Goal: Navigation & Orientation: Find specific page/section

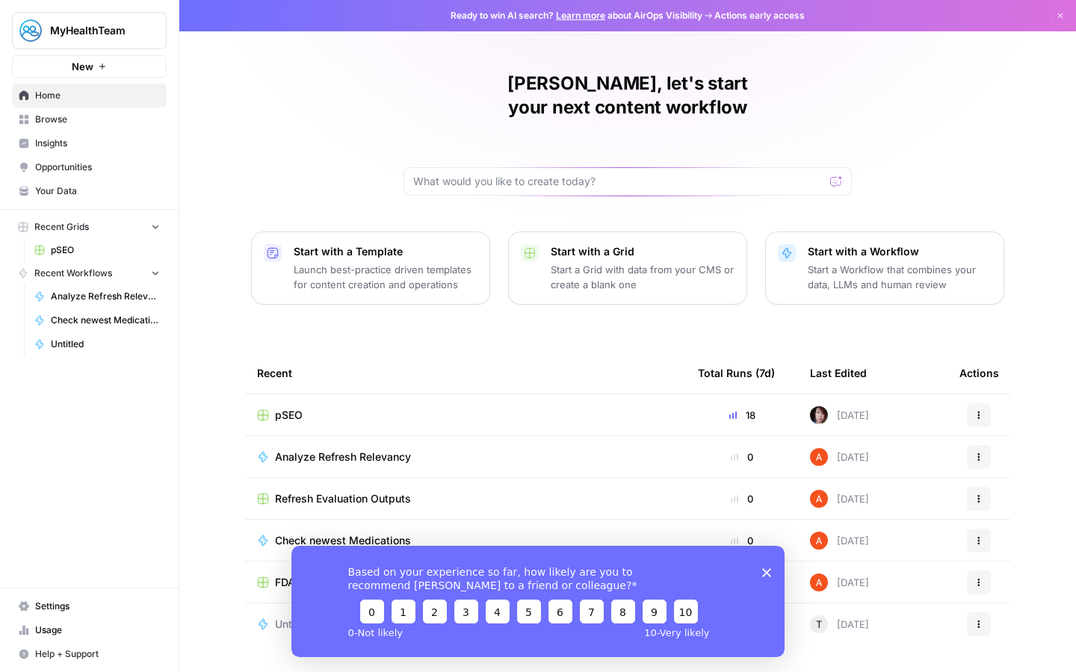
click at [108, 245] on span "pSEO" at bounding box center [105, 250] width 109 height 13
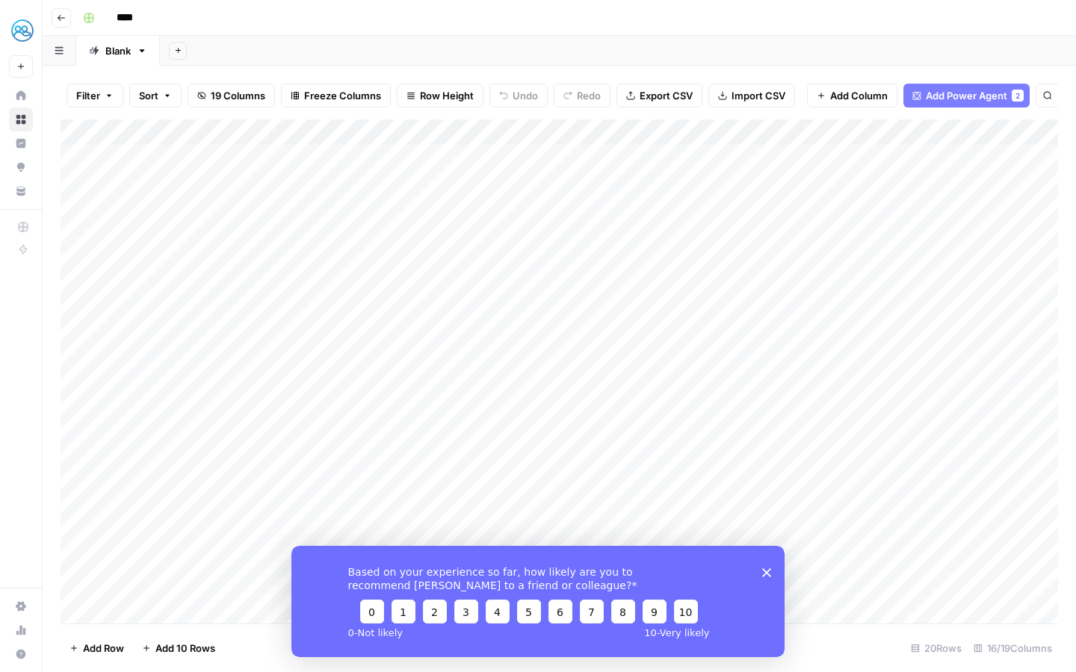
click at [768, 575] on polygon "Close survey" at bounding box center [766, 572] width 9 height 9
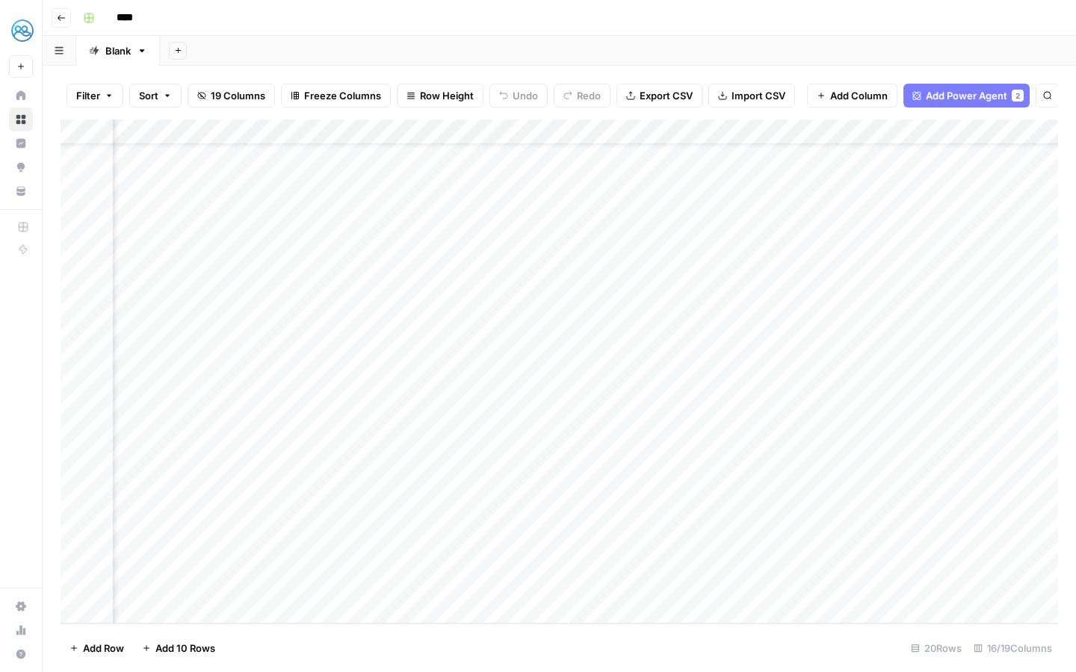
scroll to position [53, 1596]
click at [669, 357] on div "Add Column" at bounding box center [559, 372] width 997 height 504
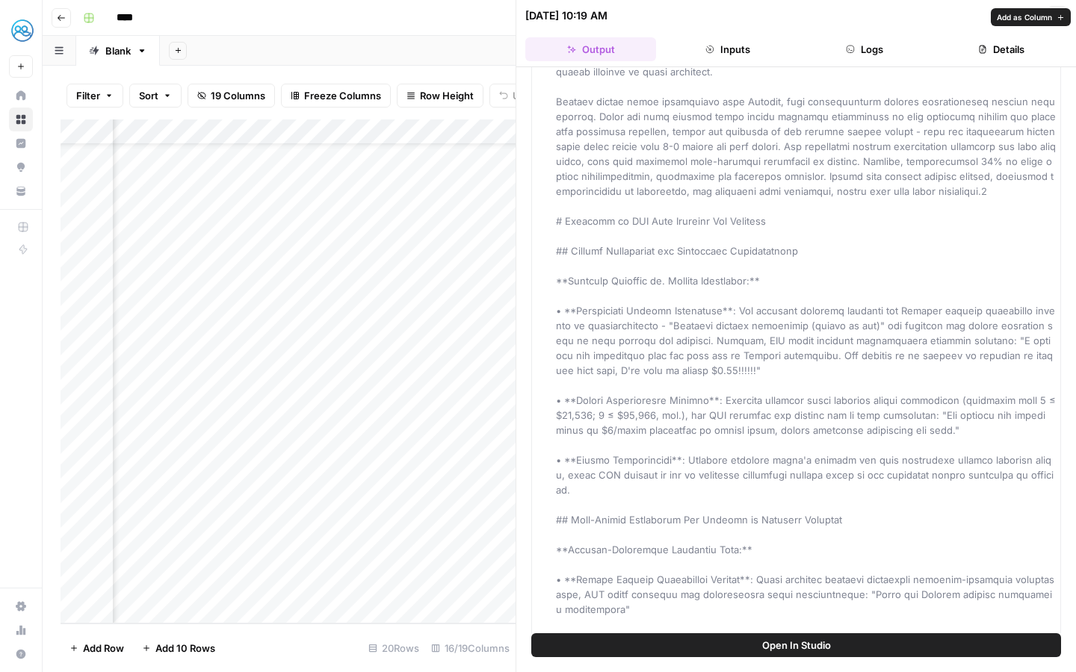
scroll to position [2784, 0]
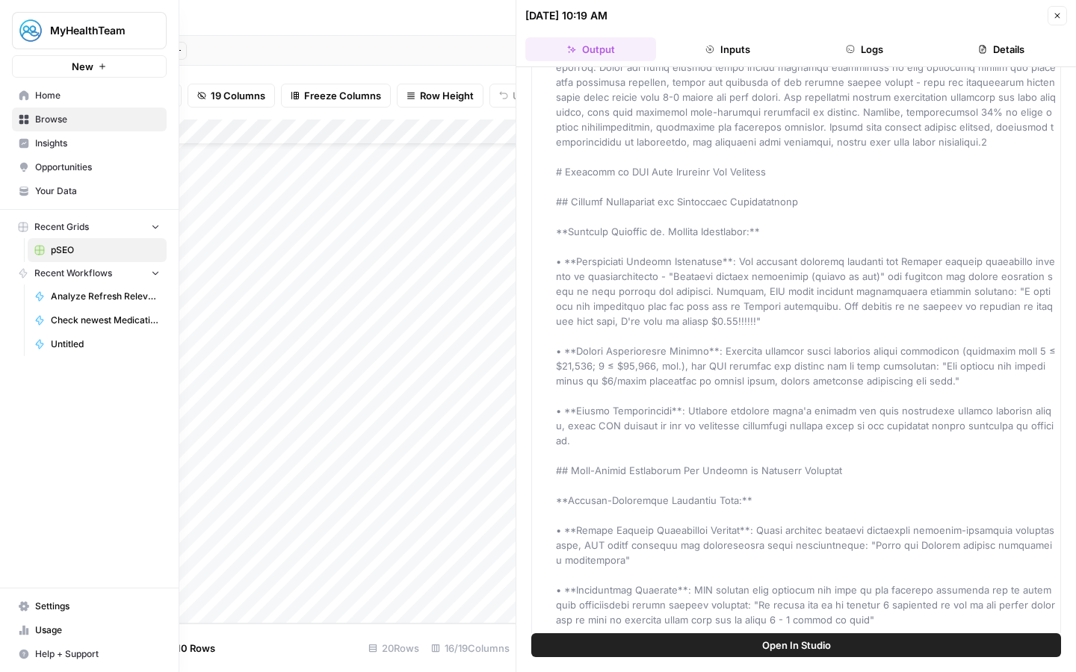
click at [19, 97] on icon at bounding box center [24, 95] width 10 height 10
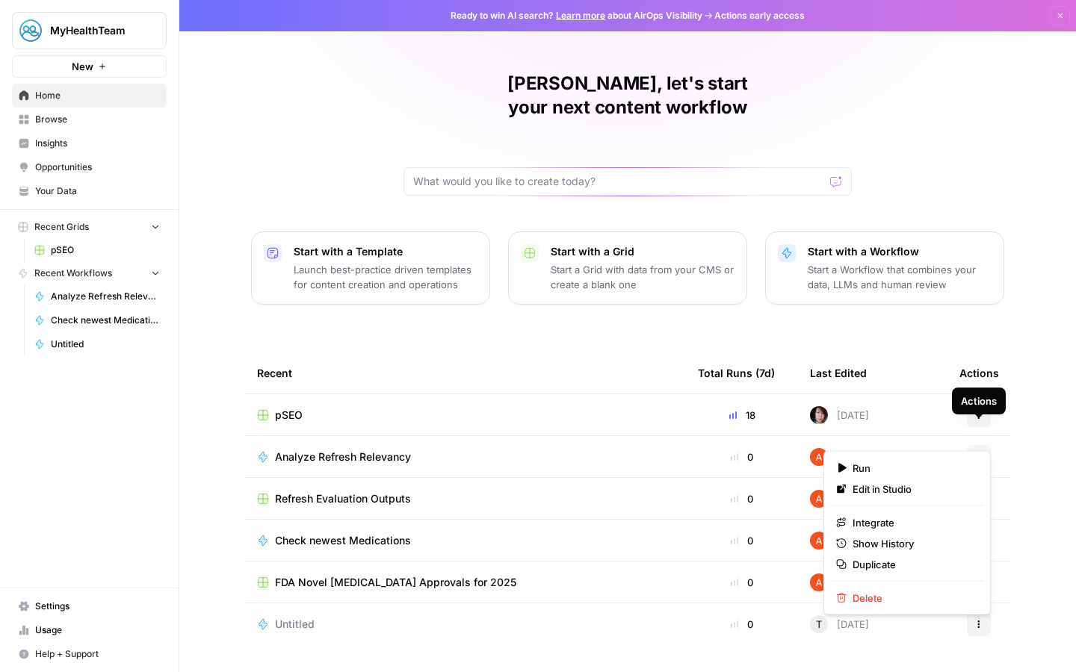
click at [984, 445] on button "Actions" at bounding box center [979, 457] width 24 height 24
click at [1043, 432] on div "Xenia, let's start your next content workflow Start with a Template Launch best…" at bounding box center [627, 355] width 896 height 711
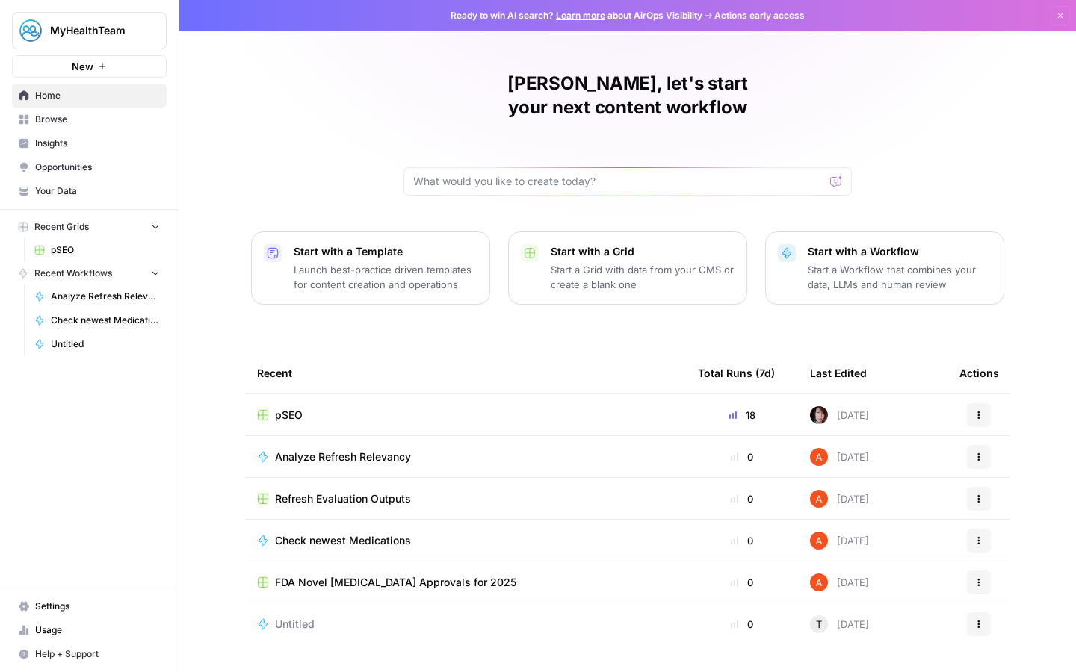
click at [81, 118] on span "Browse" at bounding box center [97, 119] width 125 height 13
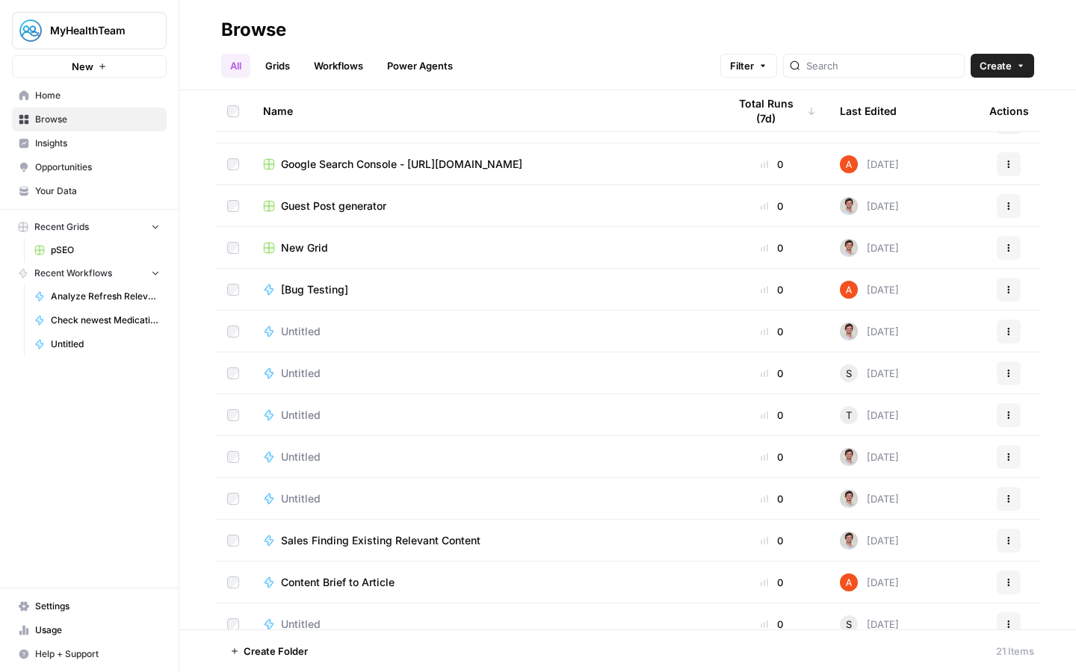
scroll to position [200, 0]
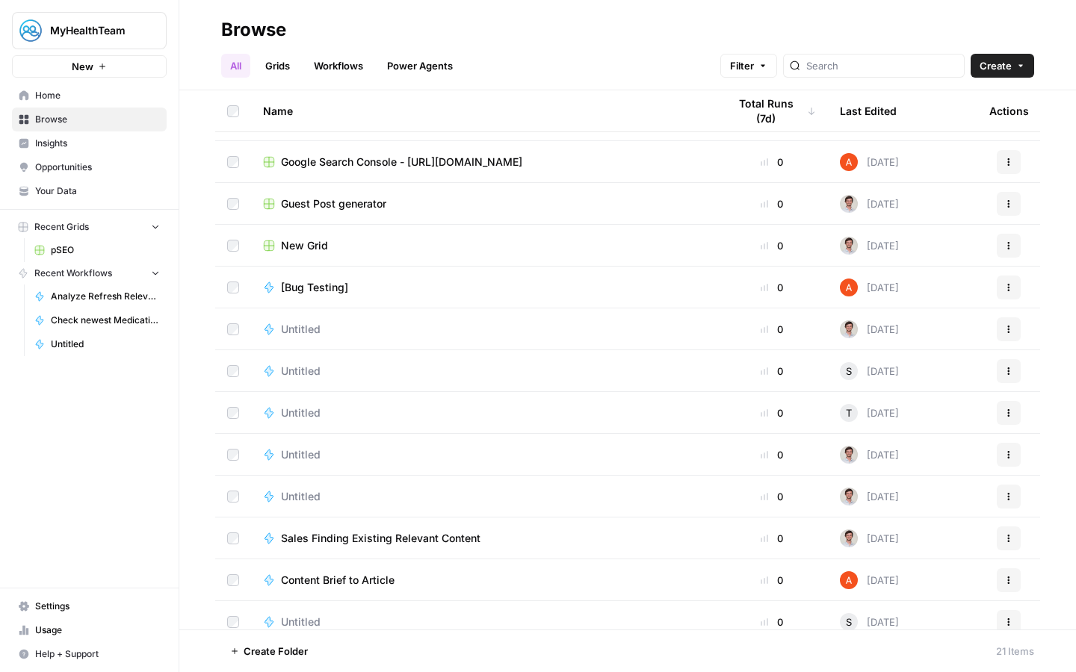
click at [302, 329] on span "Untitled" at bounding box center [301, 329] width 40 height 15
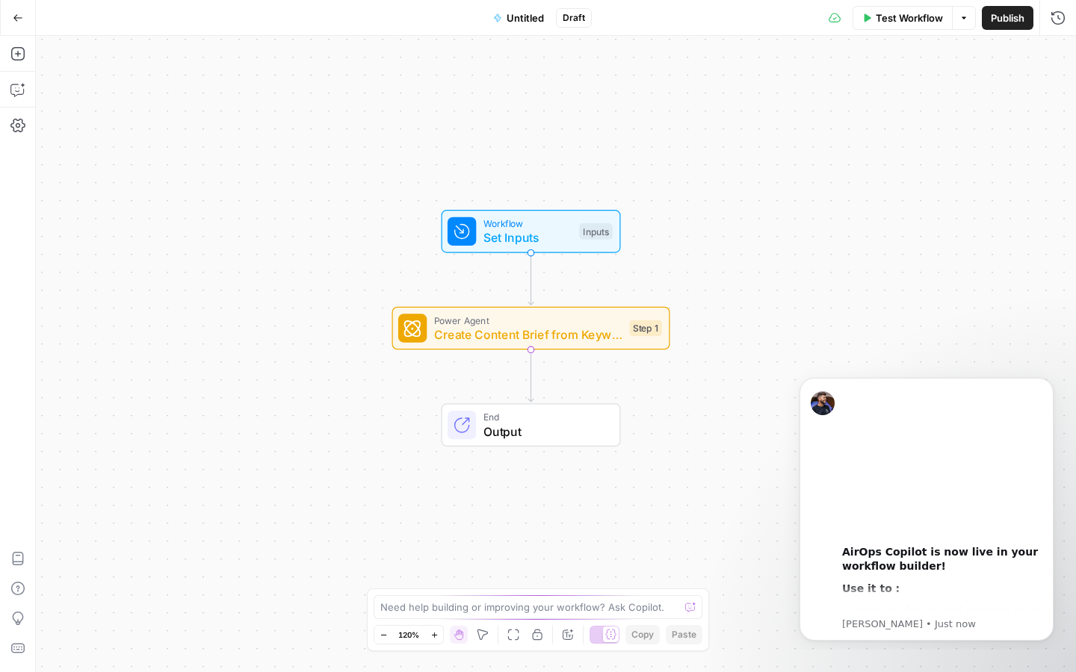
click at [18, 25] on button "Go Back" at bounding box center [17, 17] width 27 height 27
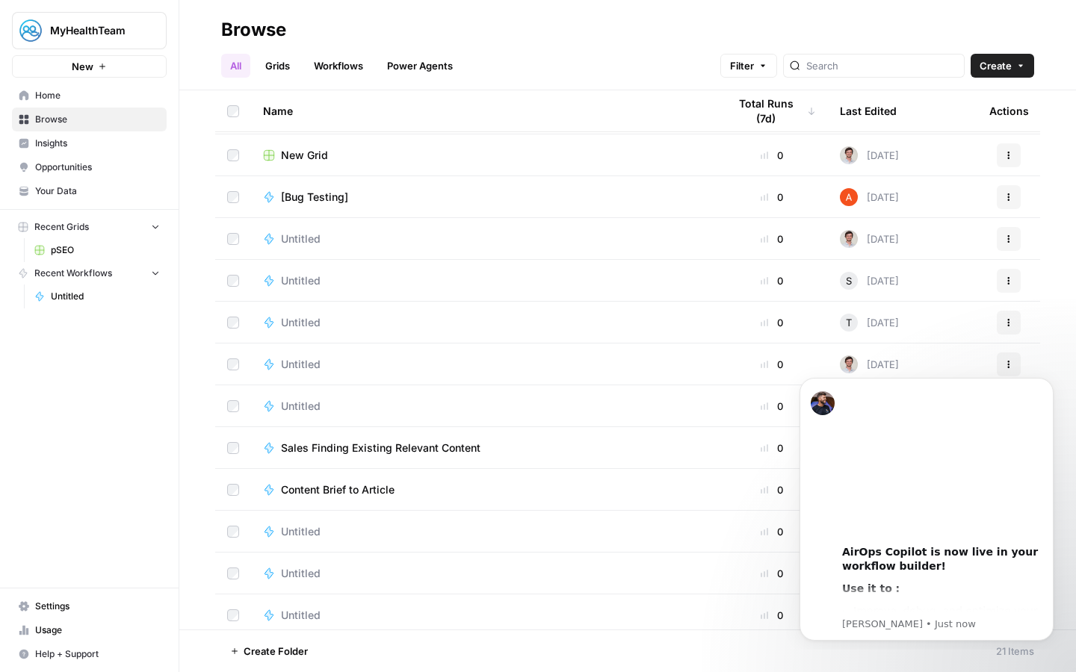
scroll to position [381, 0]
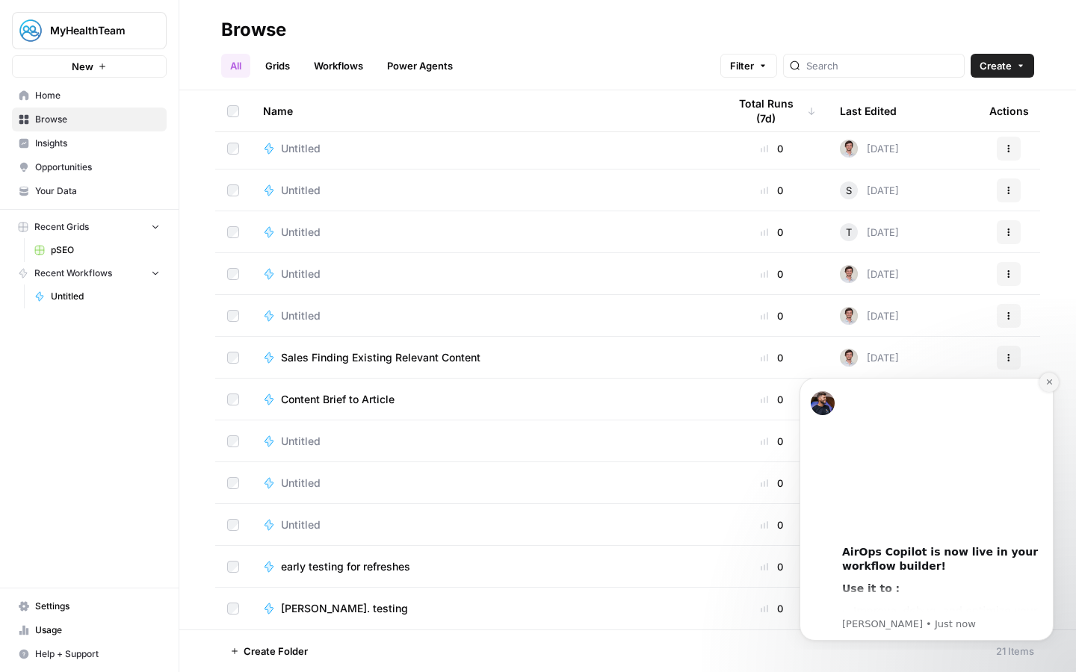
click at [1046, 385] on icon "Dismiss notification" at bounding box center [1049, 382] width 8 height 8
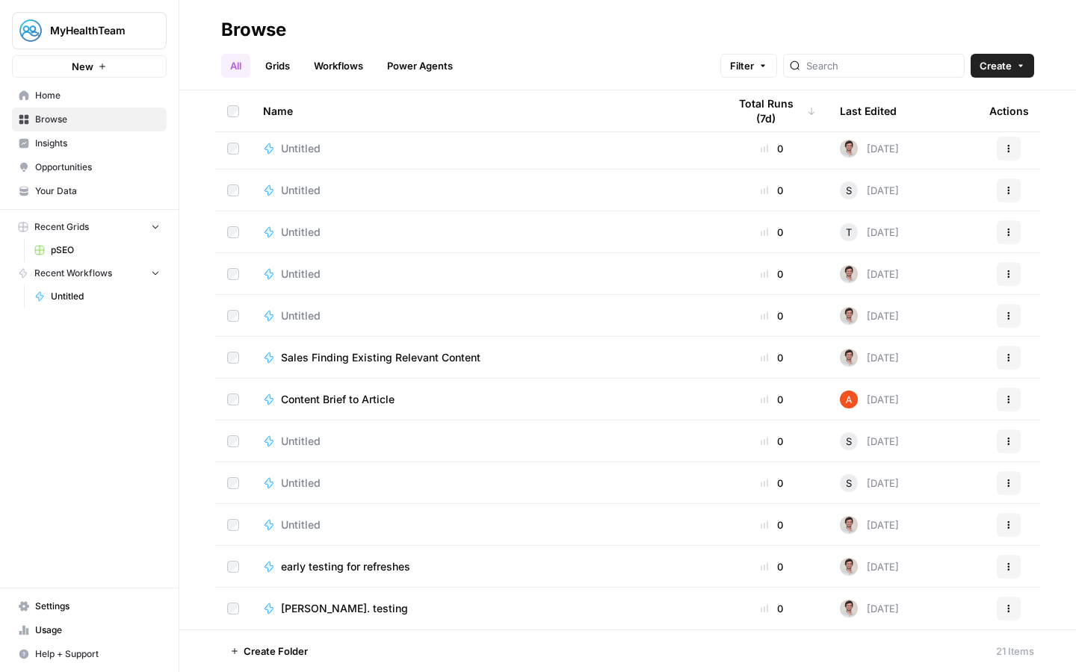
click at [304, 480] on span "Untitled" at bounding box center [301, 483] width 40 height 15
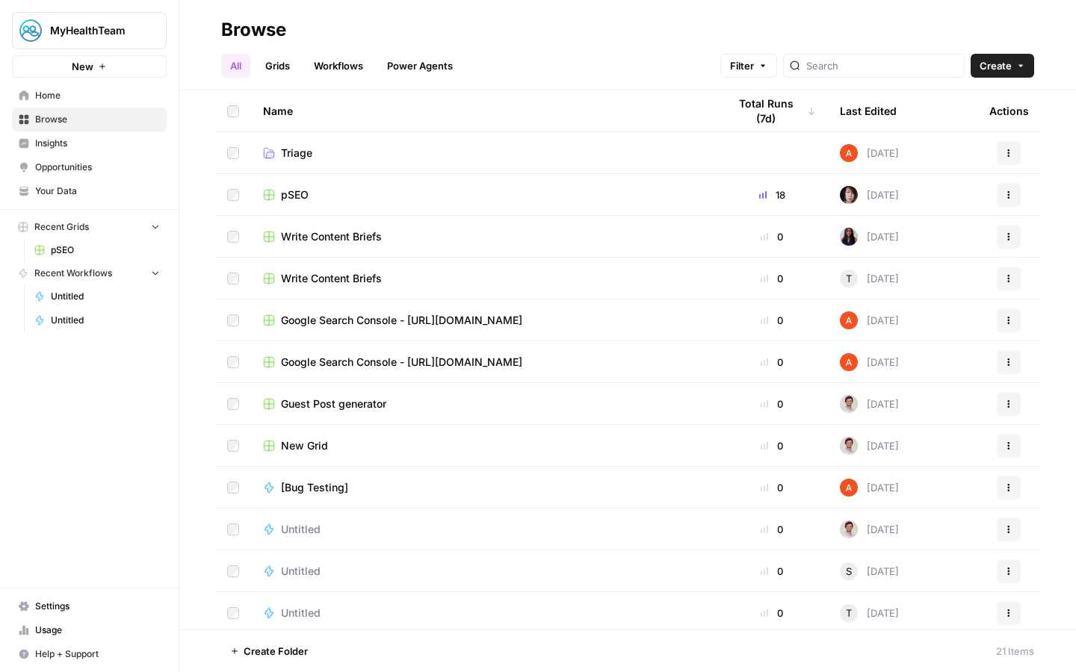
click at [75, 164] on span "Opportunities" at bounding box center [97, 167] width 125 height 13
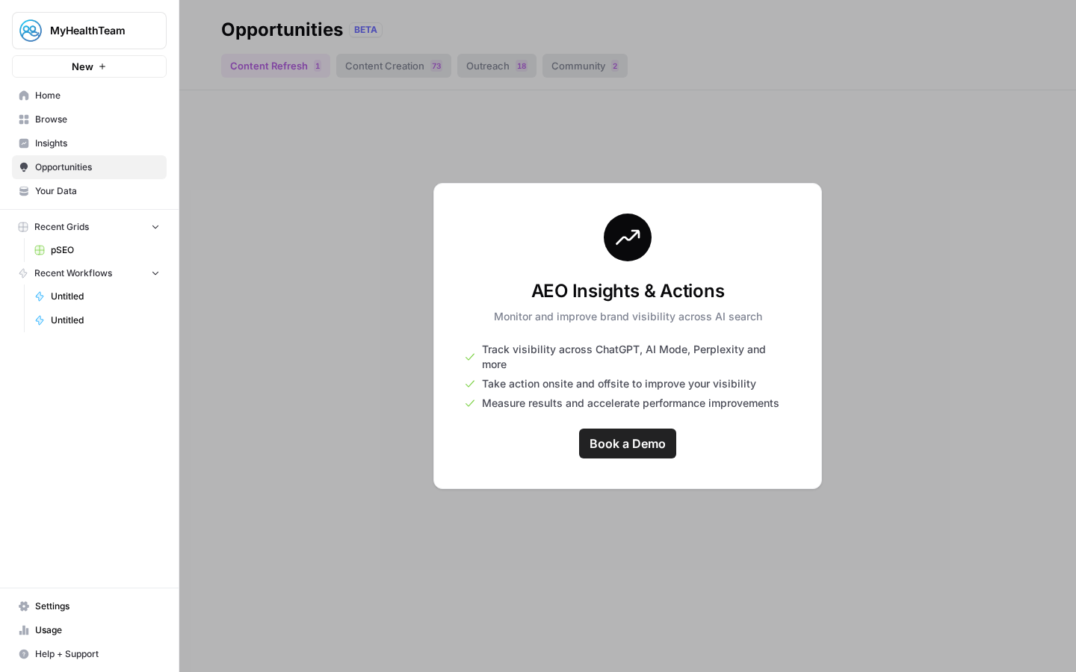
click at [498, 279] on div "AEO Insights & Actions Monitor and improve brand visibility across AI search Tr…" at bounding box center [627, 336] width 388 height 306
click at [855, 352] on div at bounding box center [627, 336] width 896 height 672
click at [884, 320] on div at bounding box center [627, 336] width 896 height 672
click at [51, 192] on span "Your Data" at bounding box center [97, 191] width 125 height 13
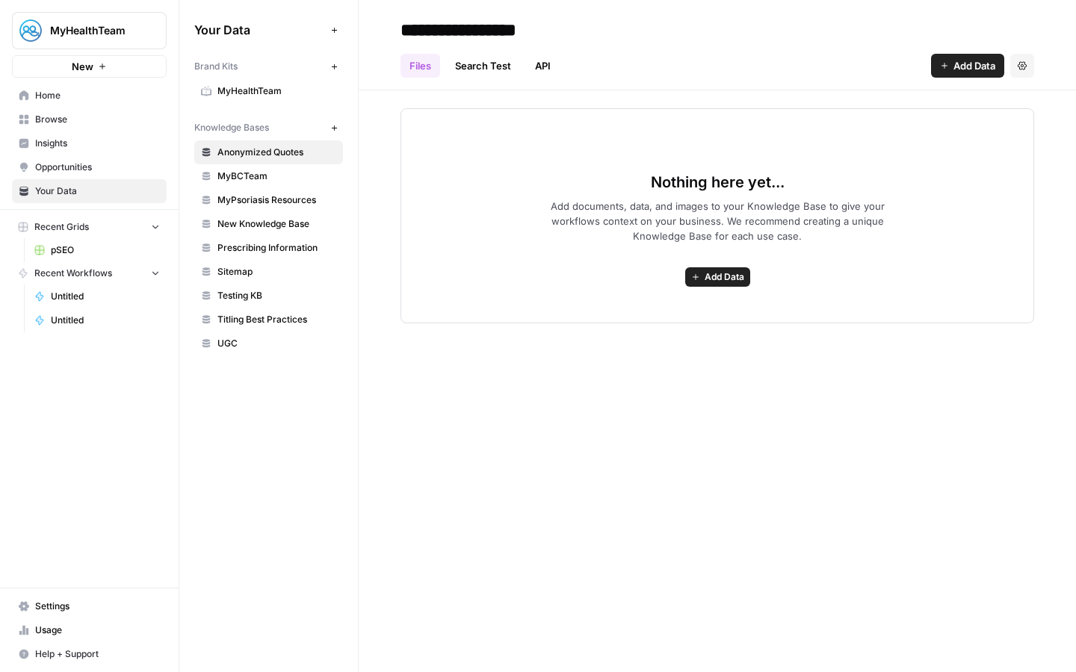
click at [536, 60] on link "API" at bounding box center [543, 66] width 34 height 24
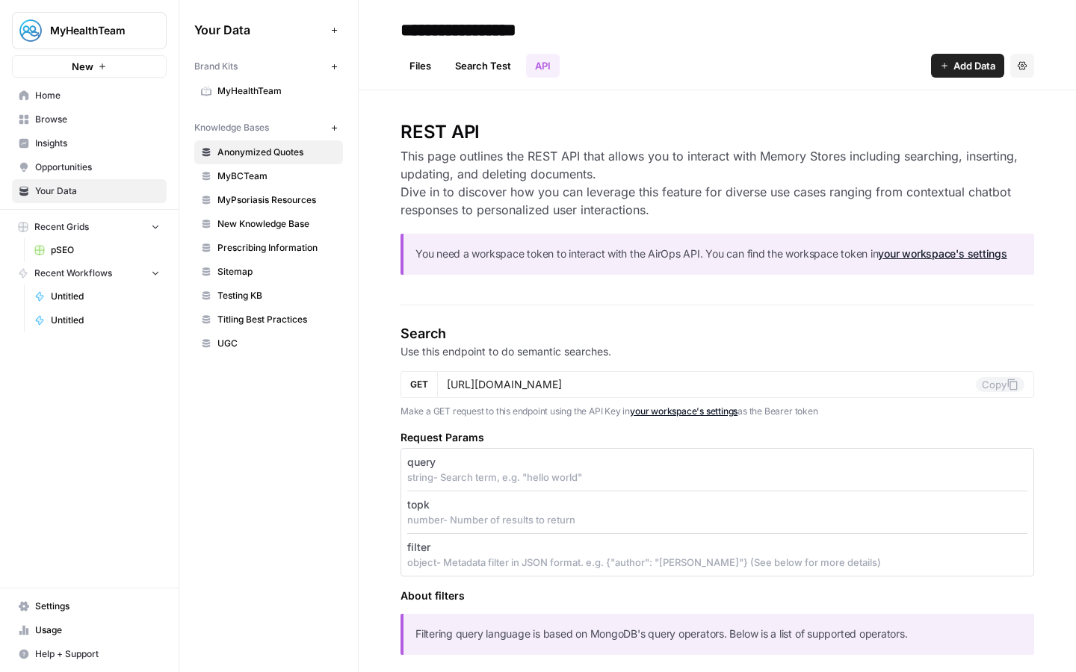
click at [495, 72] on link "Search Test" at bounding box center [483, 66] width 74 height 24
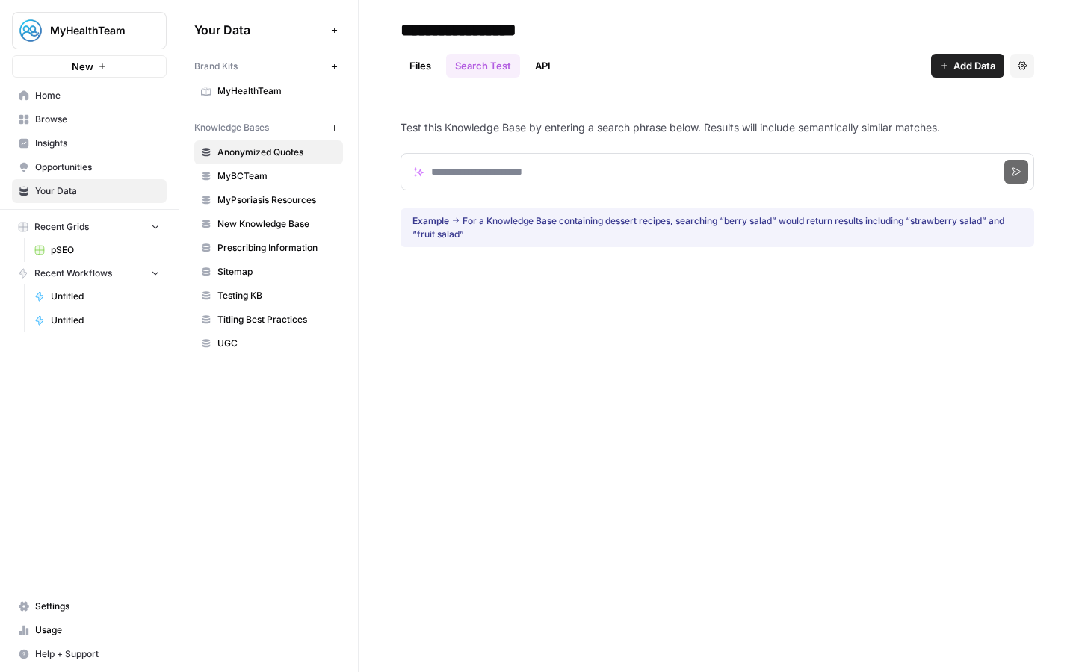
click at [410, 66] on link "Files" at bounding box center [420, 66] width 40 height 24
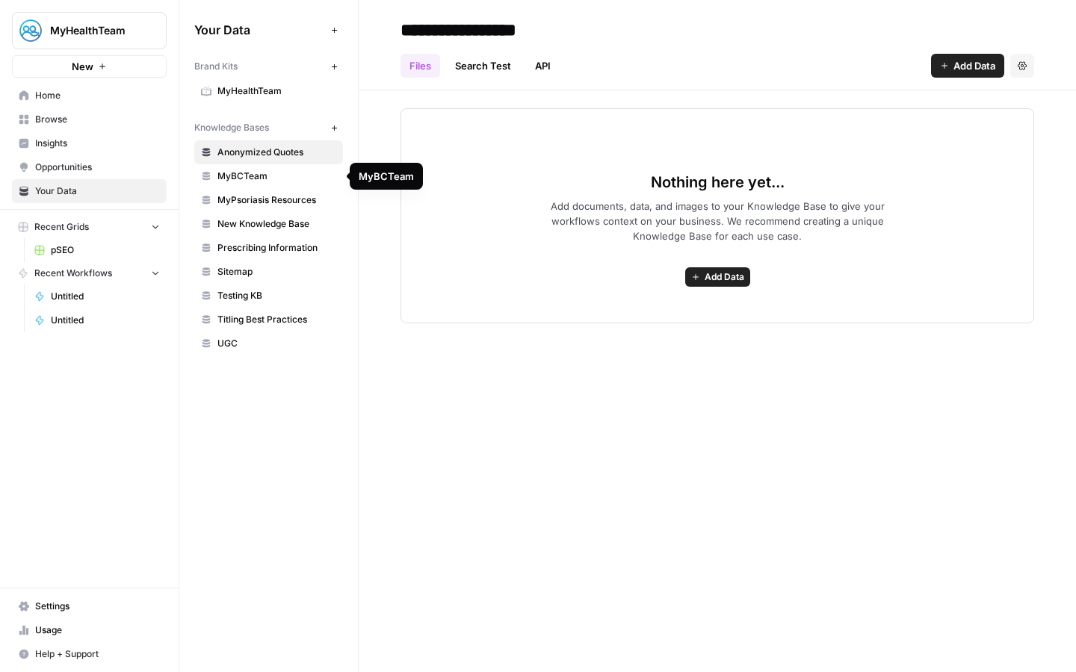
click at [233, 182] on span "MyBCTeam" at bounding box center [276, 176] width 119 height 13
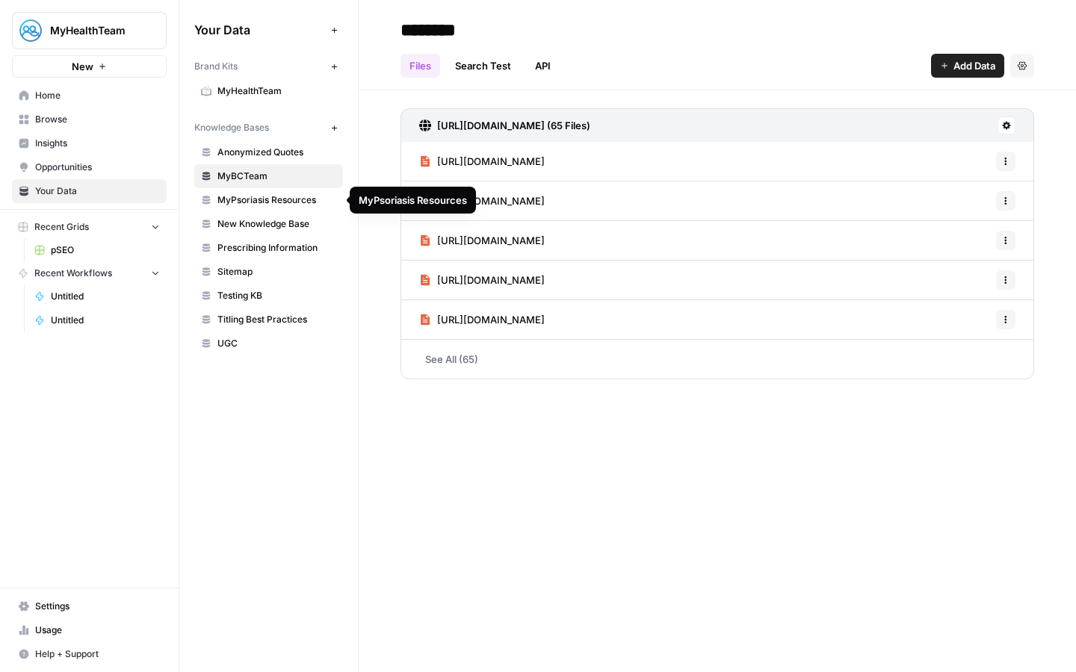
click at [253, 218] on span "New Knowledge Base" at bounding box center [276, 223] width 119 height 13
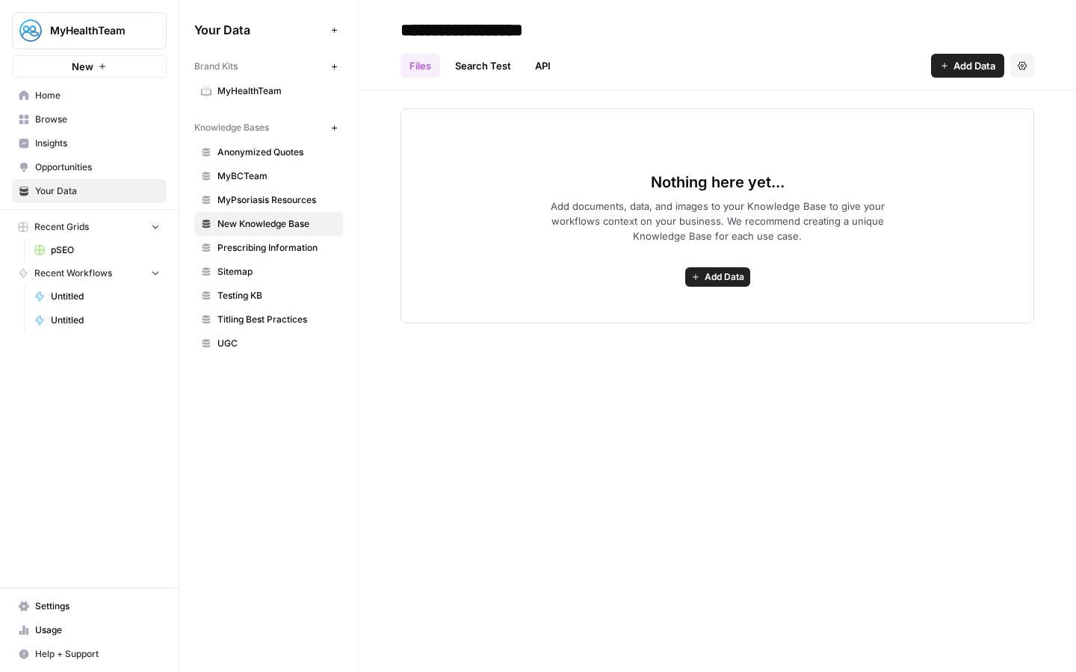
click at [273, 202] on span "MyPsoriasis Resources" at bounding box center [276, 199] width 119 height 13
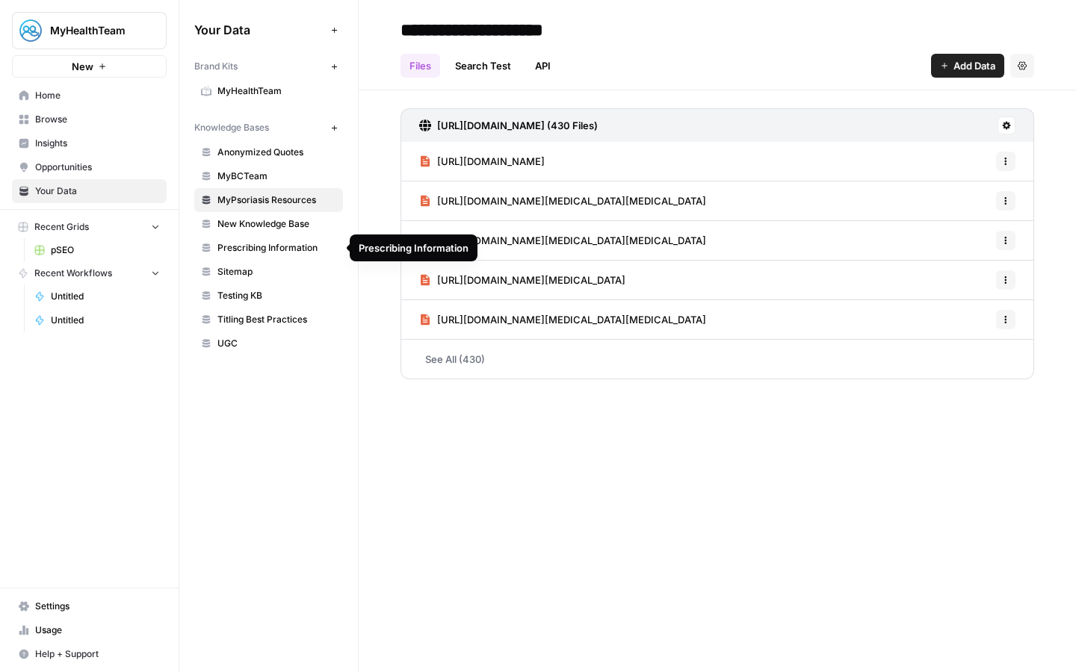
click at [253, 247] on span "Prescribing Information" at bounding box center [276, 247] width 119 height 13
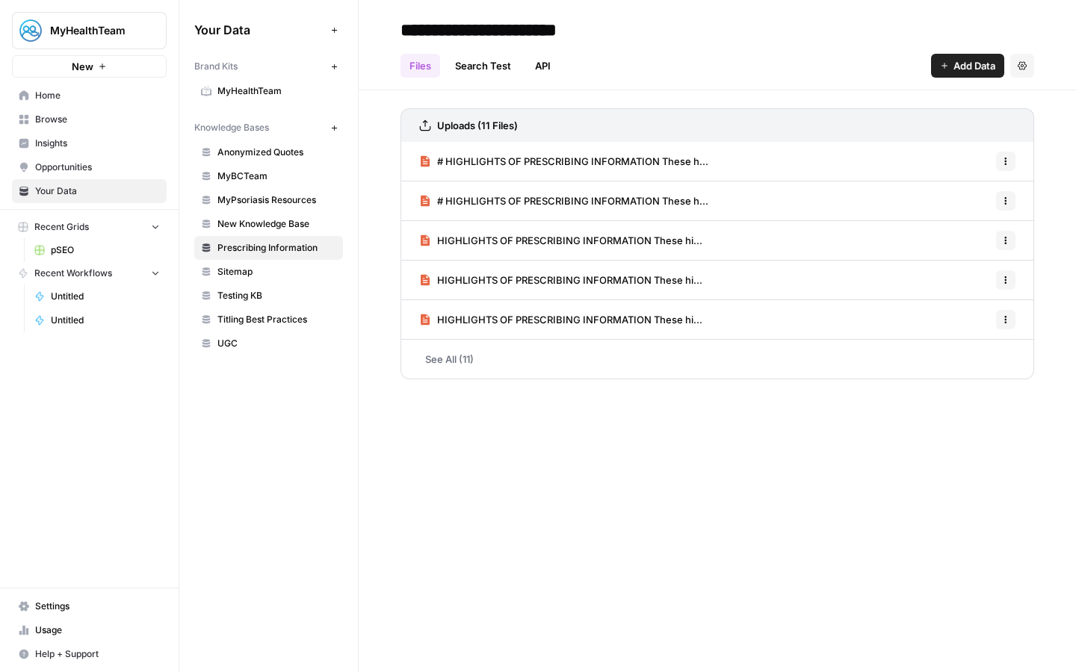
click at [235, 342] on span "UGC" at bounding box center [276, 343] width 119 height 13
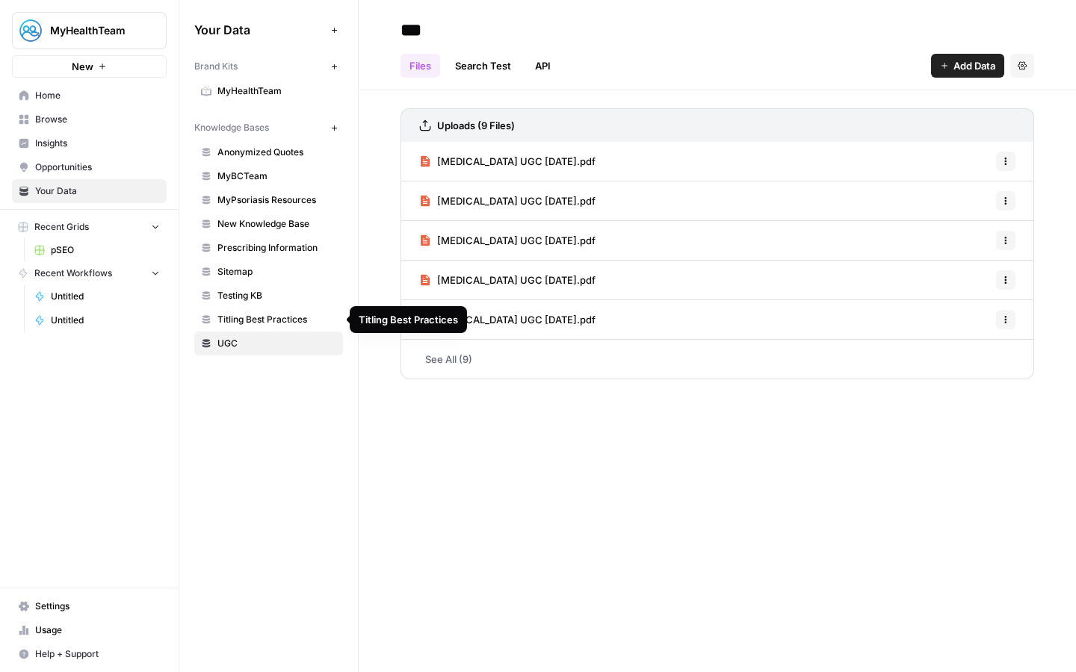
click at [220, 318] on span "Titling Best Practices" at bounding box center [276, 319] width 119 height 13
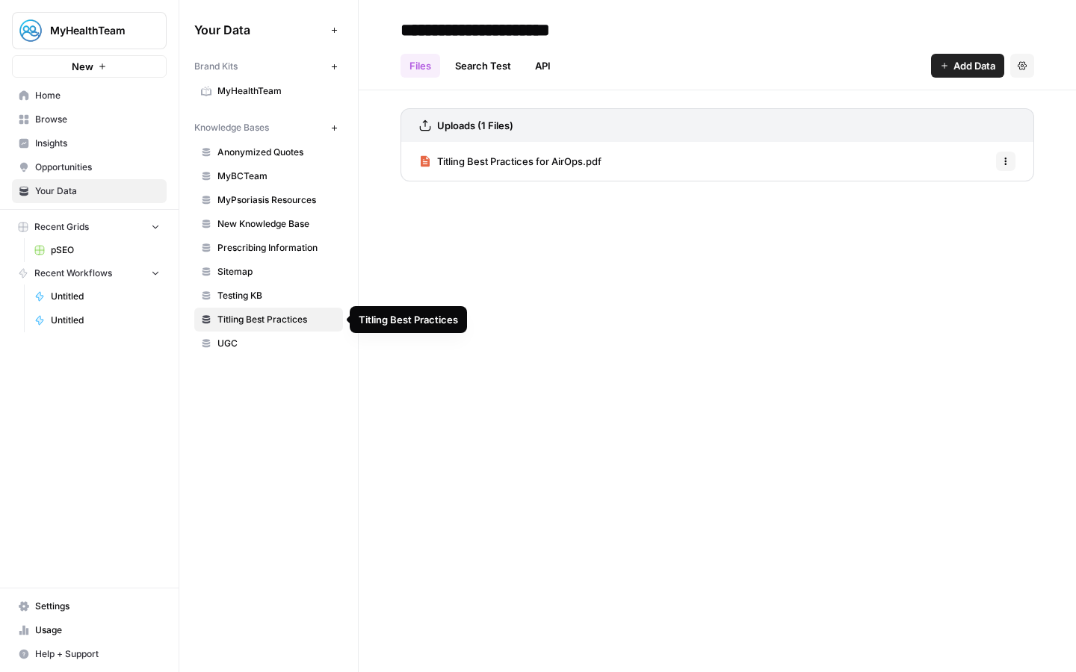
click at [219, 298] on span "Testing KB" at bounding box center [276, 295] width 119 height 13
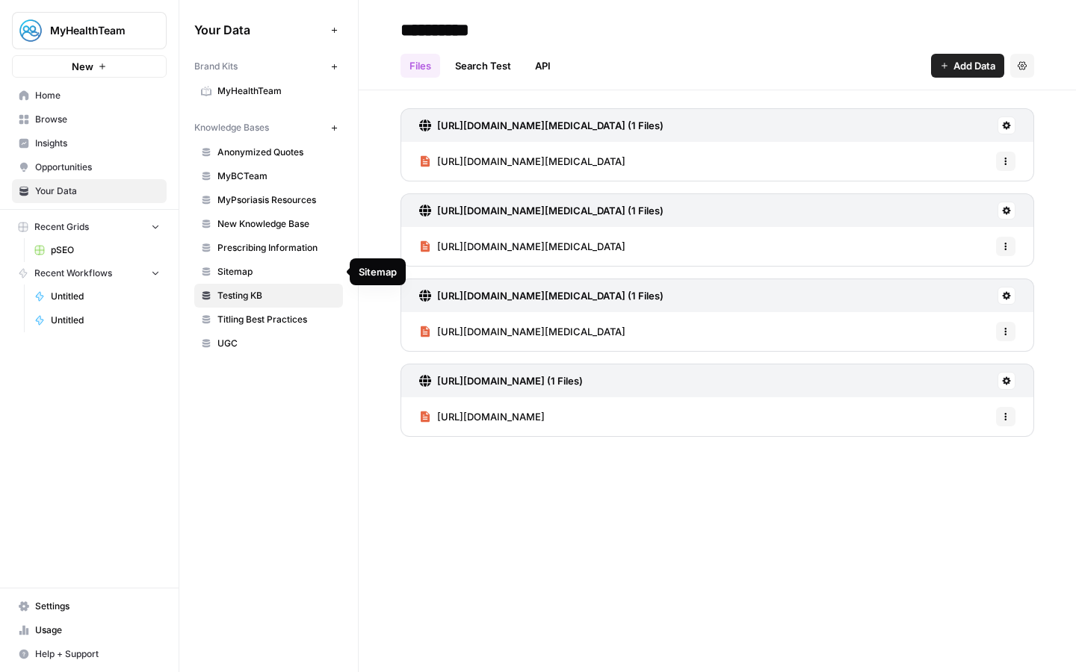
click at [221, 279] on link "Sitemap" at bounding box center [268, 272] width 149 height 24
